Goal: Task Accomplishment & Management: Complete application form

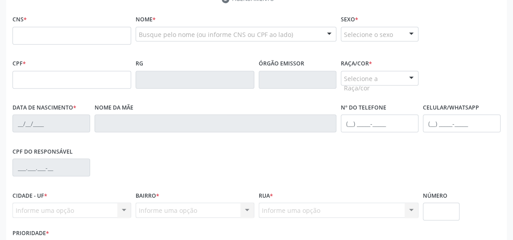
scroll to position [208, 0]
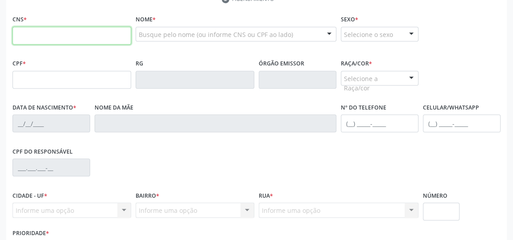
click at [62, 41] on input "text" at bounding box center [71, 36] width 119 height 18
type input "706 4081 4178 4188"
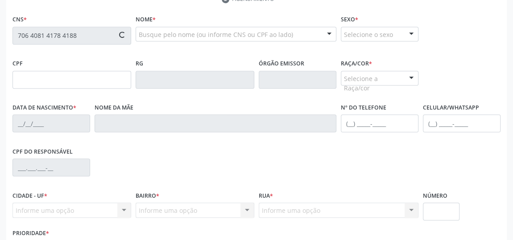
type input "167.486.604-67"
type input "[DATE]"
type input "[PERSON_NAME]"
type input "[PHONE_NUMBER]"
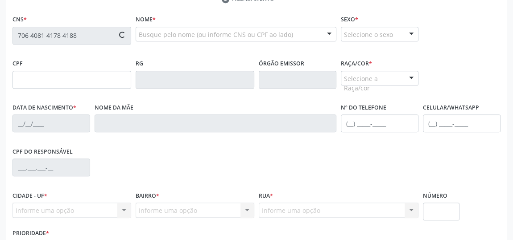
type input "S/N"
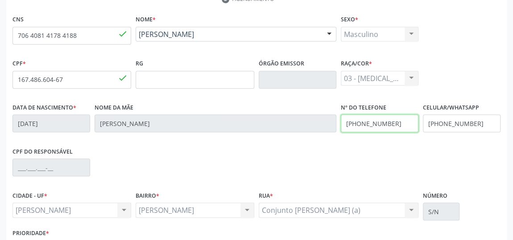
click at [313, 123] on div "Data de nascimento * 07[DATE] Nome da mãe [PERSON_NAME] Nº do Telefone [PHONE_N…" at bounding box center [256, 123] width 492 height 44
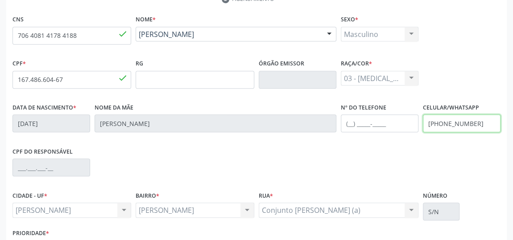
click at [486, 121] on input "[PHONE_NUMBER]" at bounding box center [462, 124] width 78 height 18
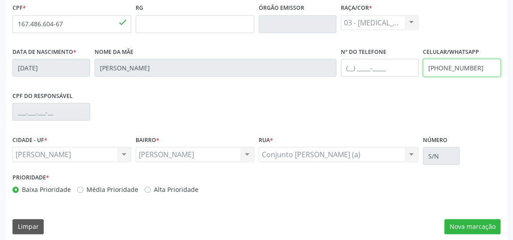
scroll to position [269, 0]
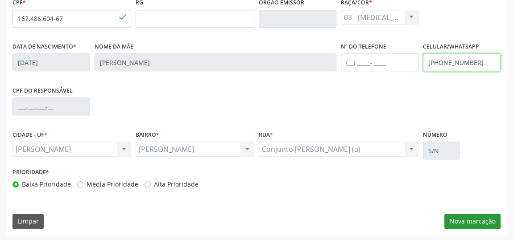
type input "[PHONE_NUMBER]"
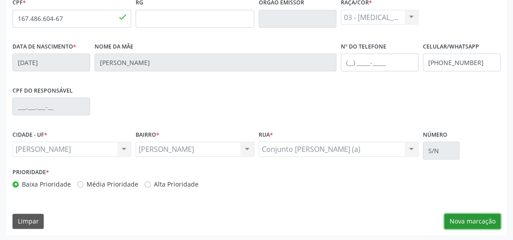
click at [471, 222] on button "Nova marcação" at bounding box center [472, 221] width 56 height 15
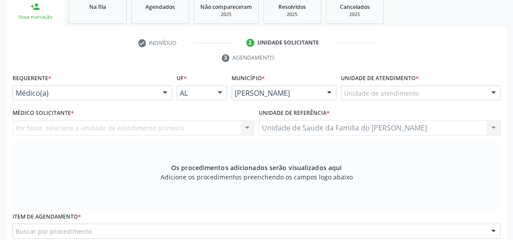
scroll to position [148, 0]
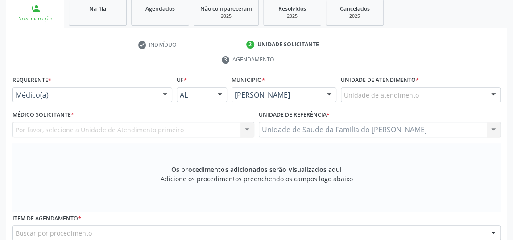
click at [159, 93] on div at bounding box center [164, 95] width 13 height 15
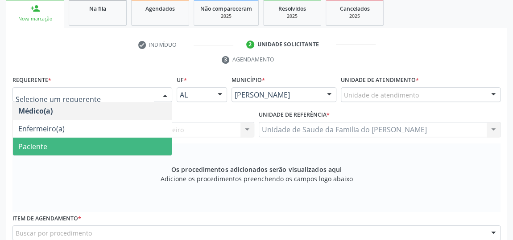
click at [105, 144] on span "Paciente" at bounding box center [92, 147] width 159 height 18
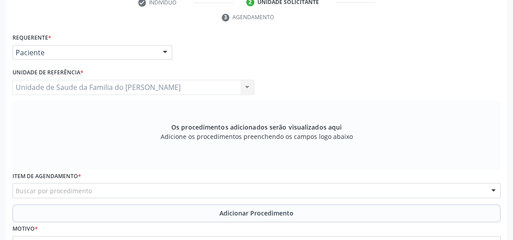
scroll to position [229, 0]
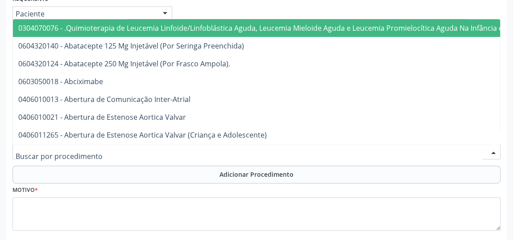
click at [101, 154] on div at bounding box center [256, 151] width 488 height 15
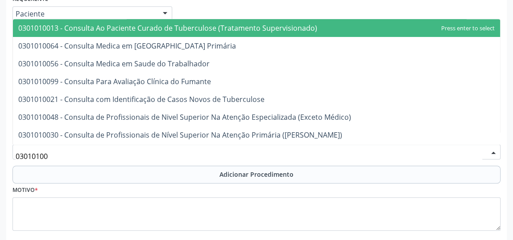
type input "030101004"
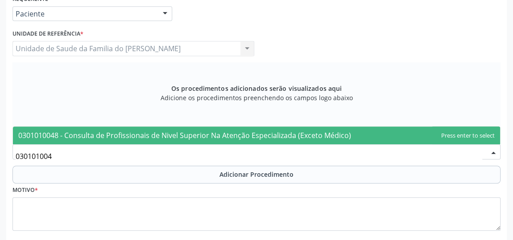
click at [120, 133] on span "0301010048 - Consulta de Profissionais de Nivel Superior Na Atenção Especializa…" at bounding box center [184, 136] width 333 height 10
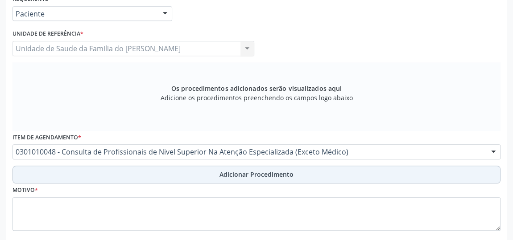
click at [140, 174] on button "Adicionar Procedimento" at bounding box center [256, 175] width 488 height 18
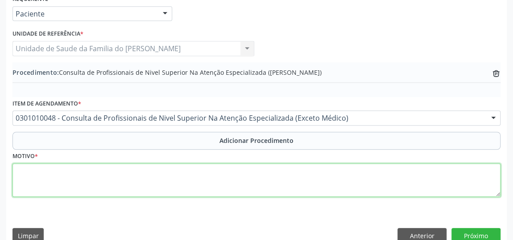
click at [138, 177] on textarea at bounding box center [256, 181] width 488 height 34
click at [42, 171] on textarea "CEO ( ORTONDONTIA" at bounding box center [256, 181] width 488 height 34
click at [99, 172] on textarea "CEO ( ODONTONDONTIA" at bounding box center [256, 181] width 488 height 34
click at [80, 172] on textarea "CEO ( ODONTOPEDIATRIA)" at bounding box center [256, 181] width 488 height 34
type textarea "CEO ( ODONTOPEDIATRIA)"
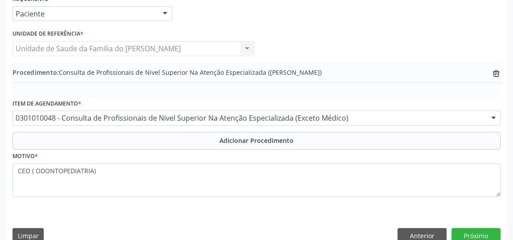
drag, startPoint x: 80, startPoint y: 172, endPoint x: 94, endPoint y: 215, distance: 45.8
click at [92, 215] on div "Requerente * Paciente Médico(a) Enfermeiro(a) Paciente Nenhum resultado encontr…" at bounding box center [256, 120] width 500 height 257
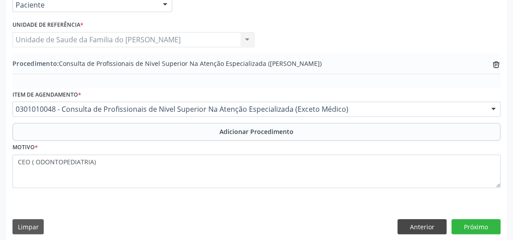
scroll to position [243, 0]
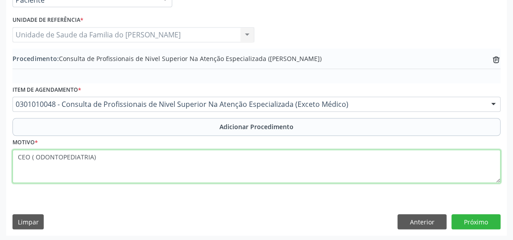
click at [476, 179] on textarea "CEO ( ODONTOPEDIATRIA)" at bounding box center [256, 167] width 488 height 34
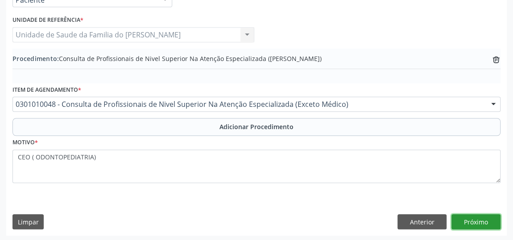
click at [465, 222] on button "Próximo" at bounding box center [475, 222] width 49 height 15
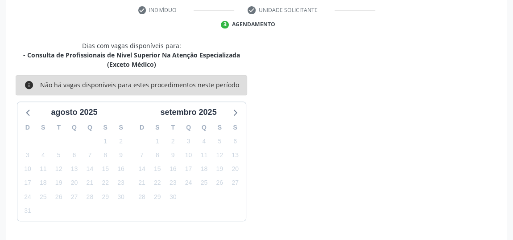
scroll to position [208, 0]
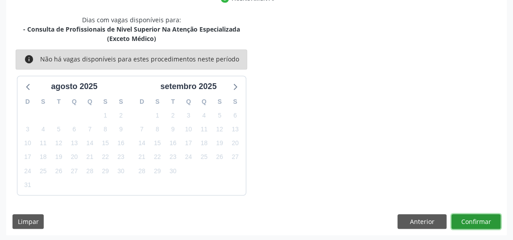
click at [493, 223] on button "Confirmar" at bounding box center [475, 222] width 49 height 15
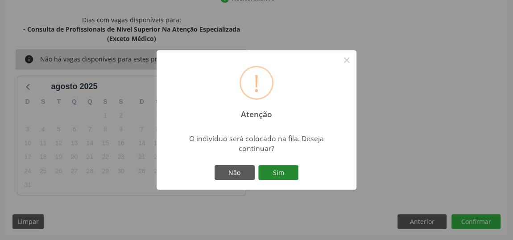
click at [287, 172] on button "Sim" at bounding box center [278, 172] width 40 height 15
